Goal: Navigation & Orientation: Find specific page/section

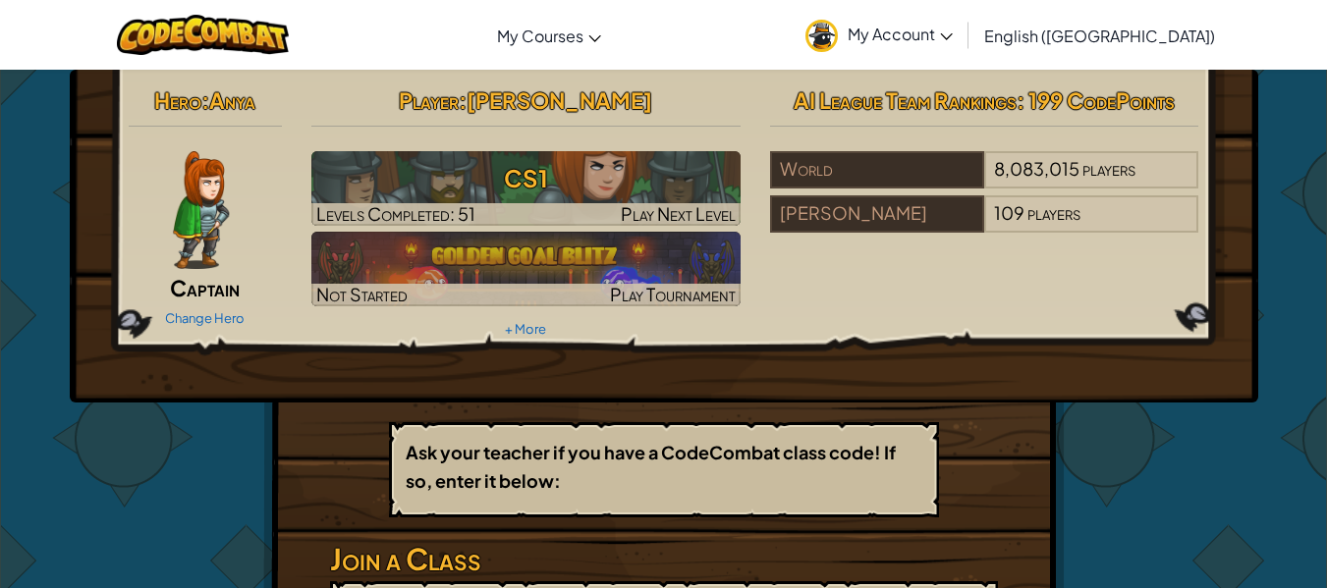
click at [1040, 343] on div "Hero : Anya Captain Change Hero Player : [PERSON_NAME] CS1 Levels Completed: 51…" at bounding box center [664, 212] width 1100 height 264
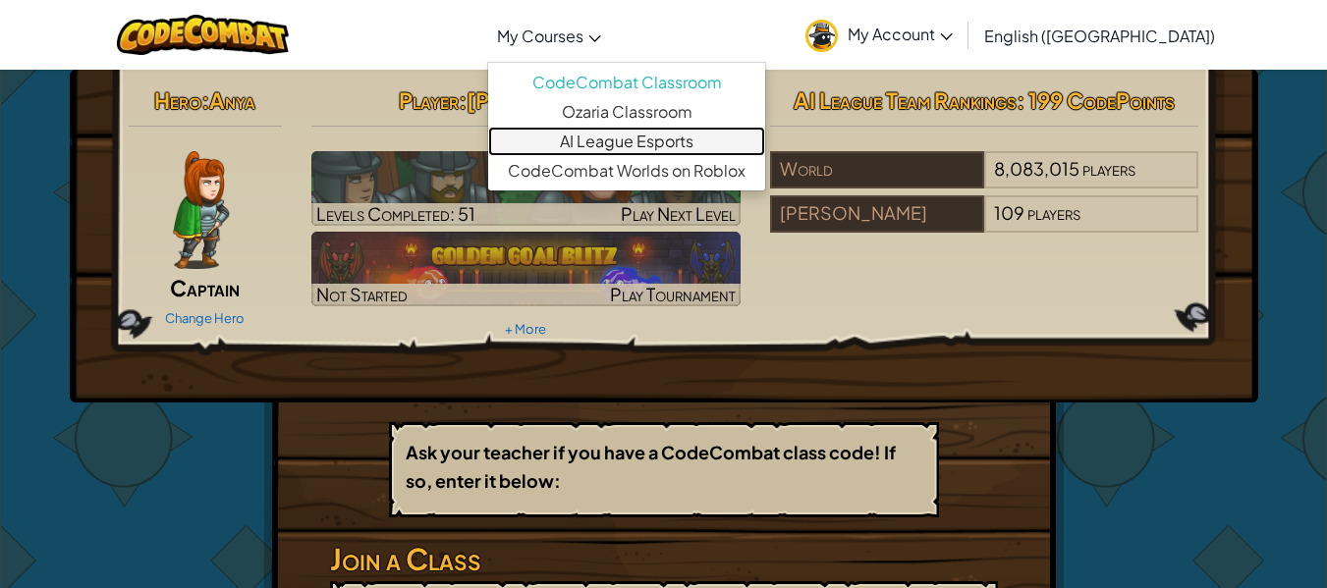
click at [671, 128] on link "AI League Esports" at bounding box center [626, 141] width 277 height 29
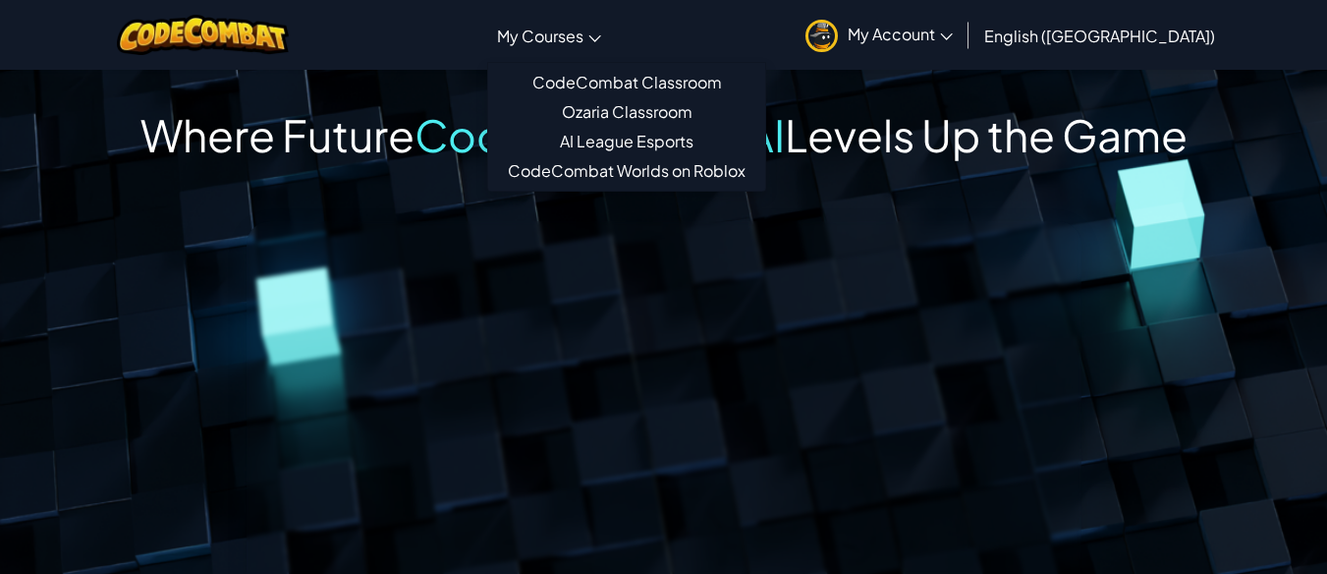
click at [584, 37] on span "My Courses" at bounding box center [540, 36] width 86 height 21
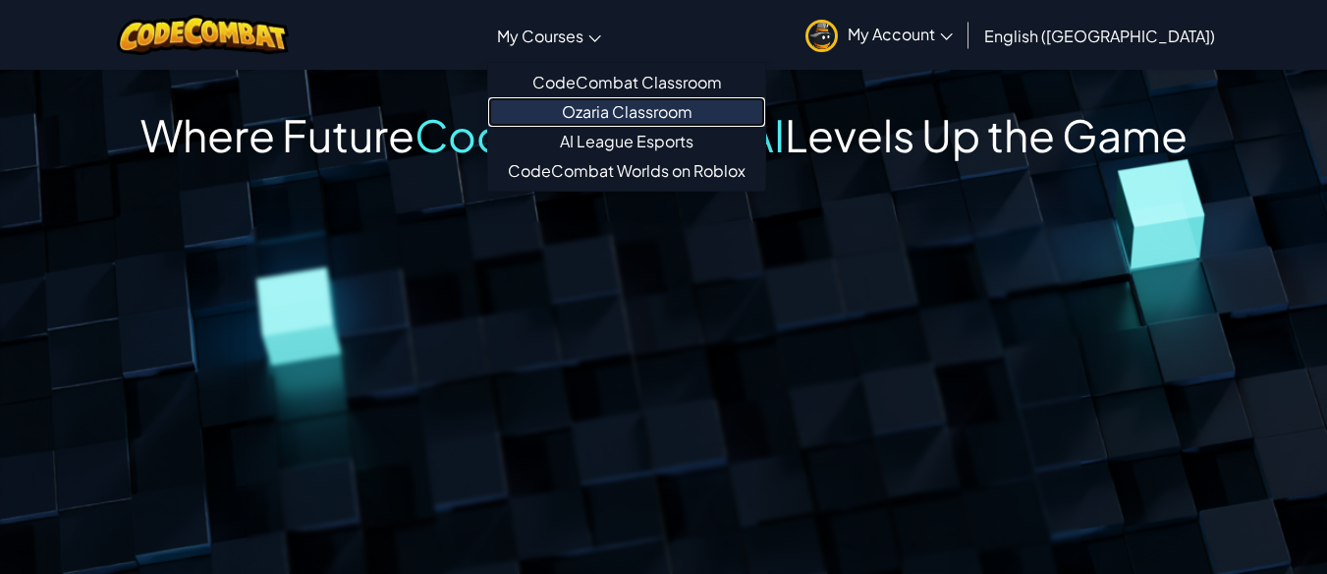
click at [660, 114] on link "Ozaria Classroom" at bounding box center [626, 111] width 277 height 29
